Goal: Check status: Check status

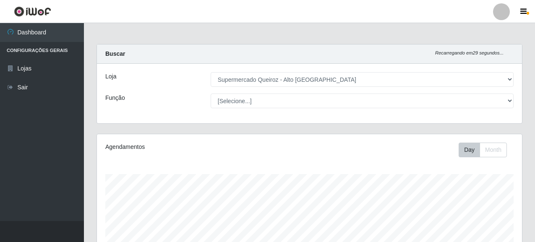
select select "496"
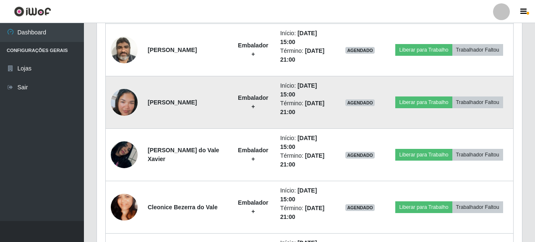
scroll to position [1058, 0]
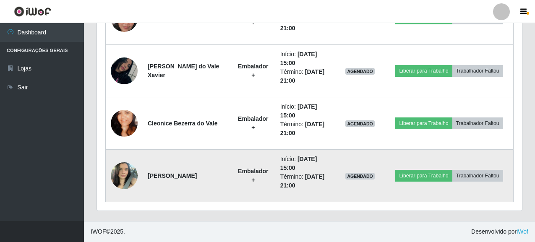
click at [123, 173] on img at bounding box center [124, 176] width 27 height 36
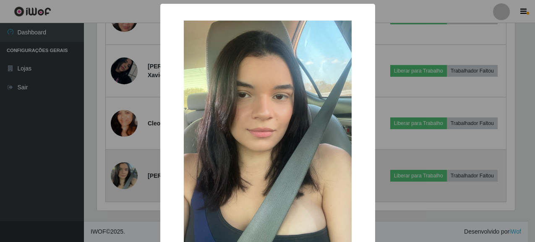
scroll to position [174, 420]
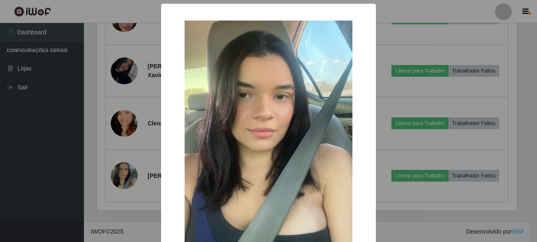
click at [40, 176] on div "× OK Cancel" at bounding box center [268, 121] width 537 height 242
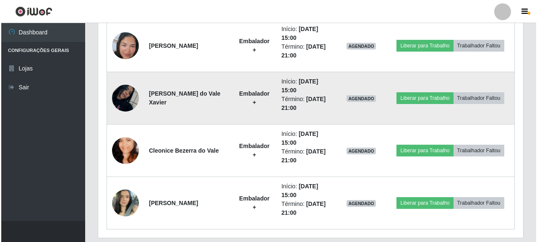
scroll to position [1016, 0]
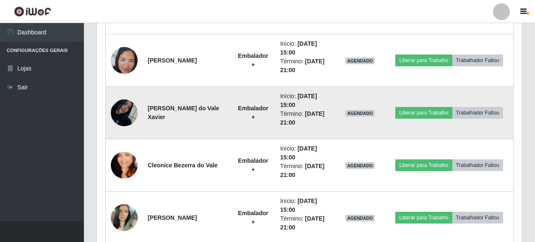
click at [128, 109] on img at bounding box center [124, 113] width 27 height 48
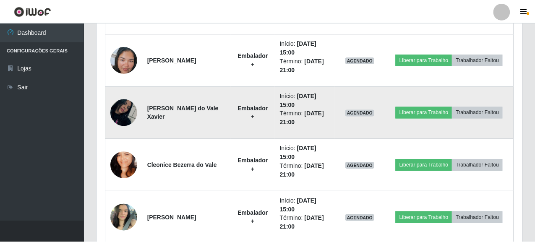
scroll to position [174, 420]
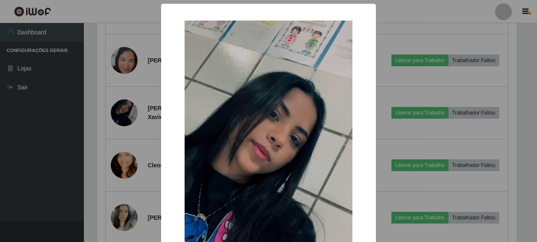
click at [62, 197] on div "× OK Cancel" at bounding box center [268, 121] width 537 height 242
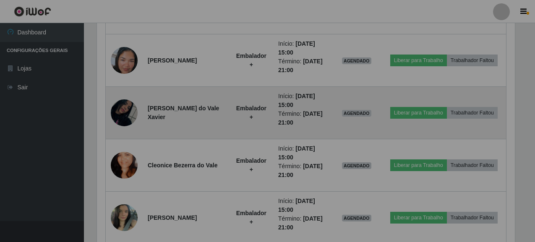
scroll to position [174, 425]
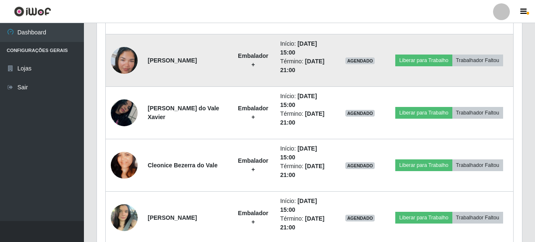
click at [123, 65] on img at bounding box center [124, 61] width 27 height 48
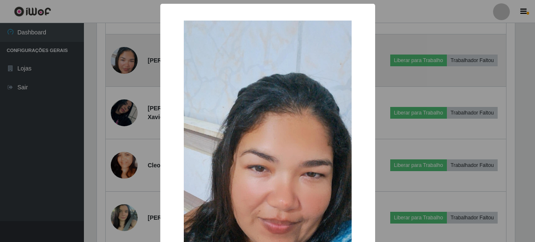
scroll to position [174, 420]
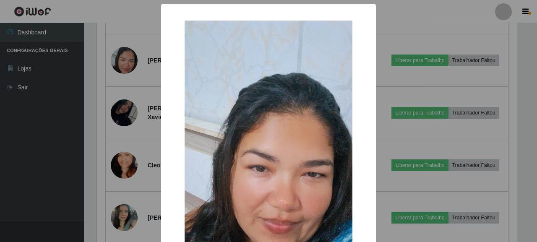
click at [75, 159] on div "× OK Cancel" at bounding box center [268, 121] width 537 height 242
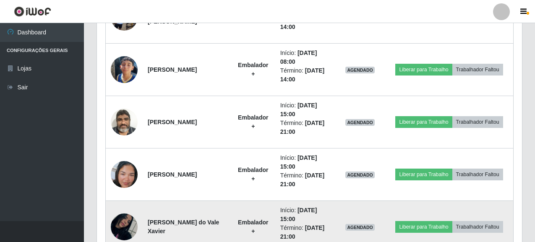
scroll to position [890, 0]
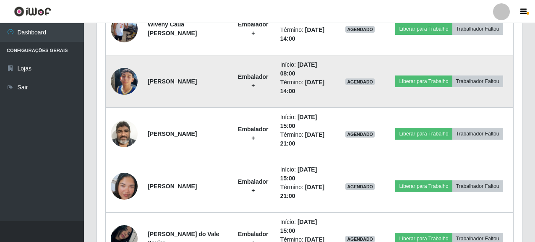
click at [124, 78] on img at bounding box center [124, 82] width 27 height 48
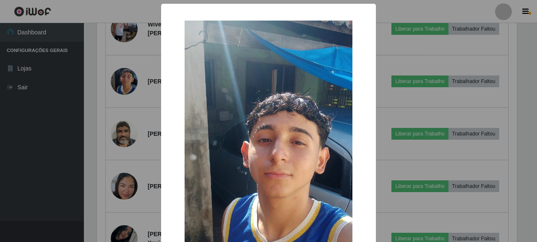
click at [73, 162] on div "× OK Cancel" at bounding box center [268, 121] width 537 height 242
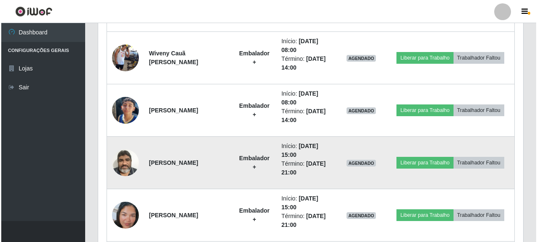
scroll to position [806, 0]
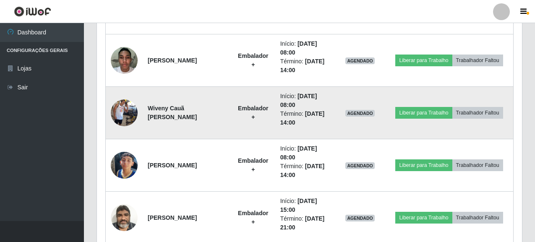
click at [123, 117] on img at bounding box center [124, 113] width 27 height 48
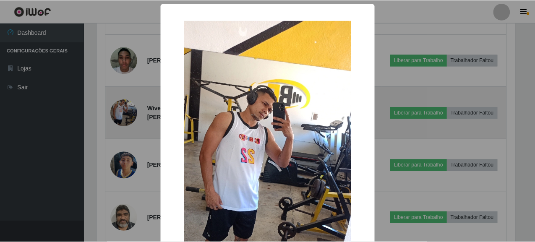
scroll to position [174, 420]
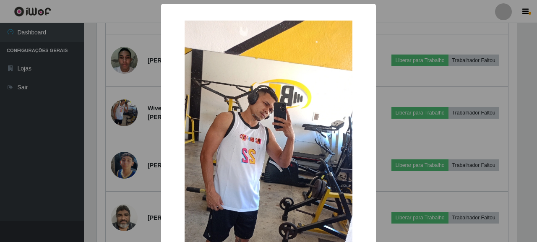
click at [36, 182] on div "× OK Cancel" at bounding box center [268, 121] width 537 height 242
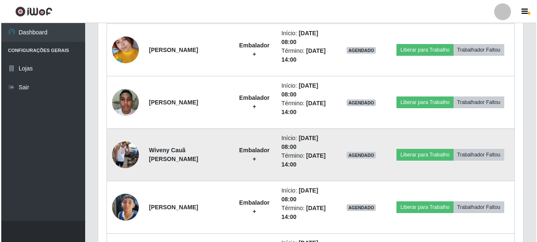
scroll to position [722, 0]
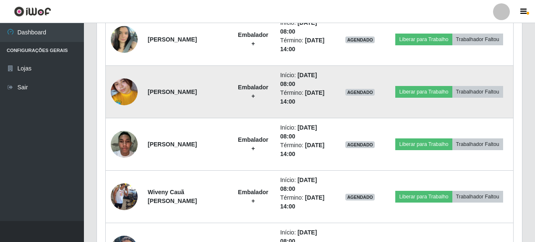
click at [130, 89] on img at bounding box center [124, 92] width 27 height 60
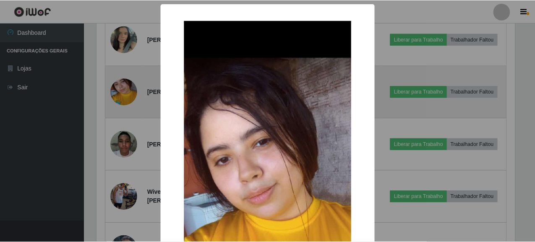
scroll to position [174, 420]
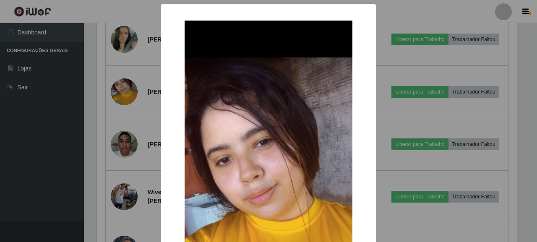
click at [26, 207] on div "× OK Cancel" at bounding box center [268, 121] width 537 height 242
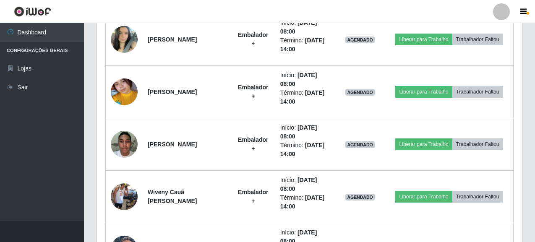
scroll to position [0, 0]
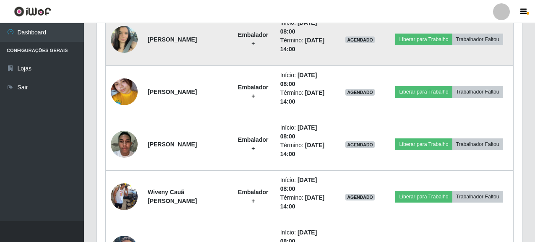
click at [128, 36] on img at bounding box center [124, 39] width 27 height 36
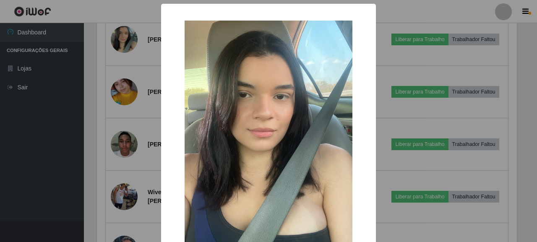
click at [73, 176] on div "× OK Cancel" at bounding box center [268, 121] width 537 height 242
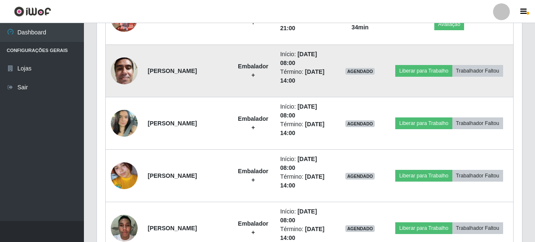
click at [130, 74] on img at bounding box center [124, 71] width 27 height 36
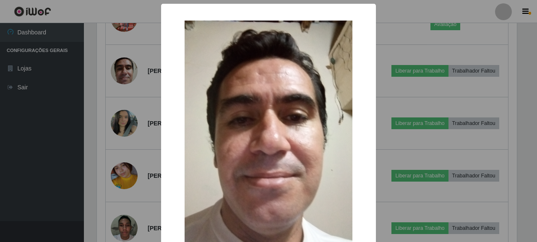
click at [55, 169] on div "× OK Cancel" at bounding box center [268, 121] width 537 height 242
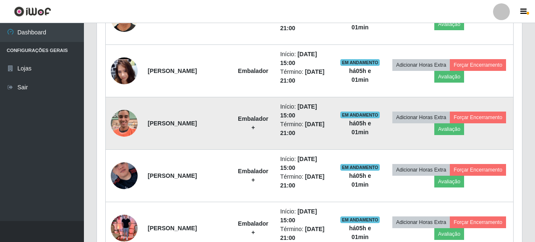
scroll to position [302, 0]
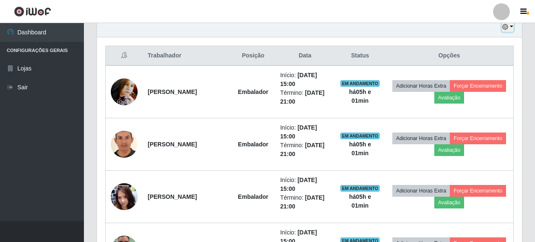
click at [507, 31] on button "button" at bounding box center [508, 27] width 12 height 10
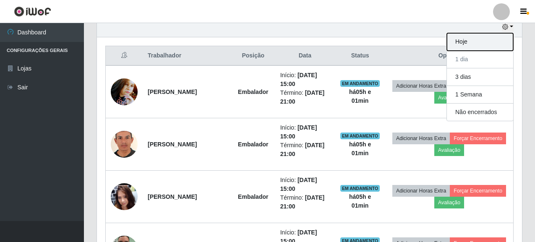
click at [472, 45] on button "Hoje" at bounding box center [480, 42] width 66 height 18
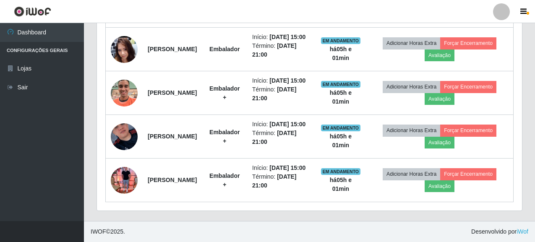
scroll to position [481, 0]
